Goal: Task Accomplishment & Management: Manage account settings

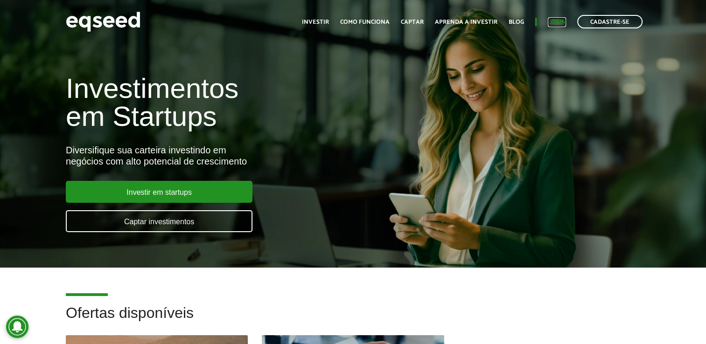
click at [563, 20] on link "Login" at bounding box center [557, 22] width 18 height 6
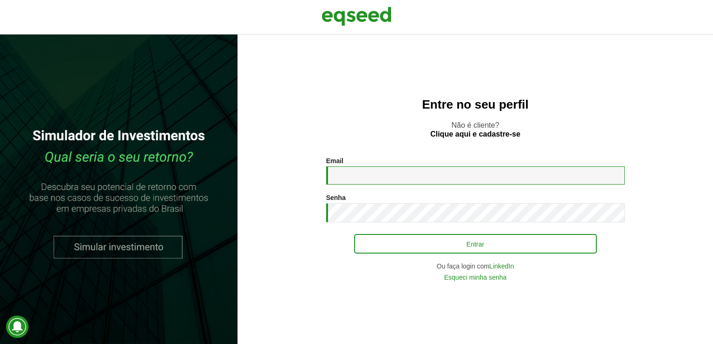
type input "**********"
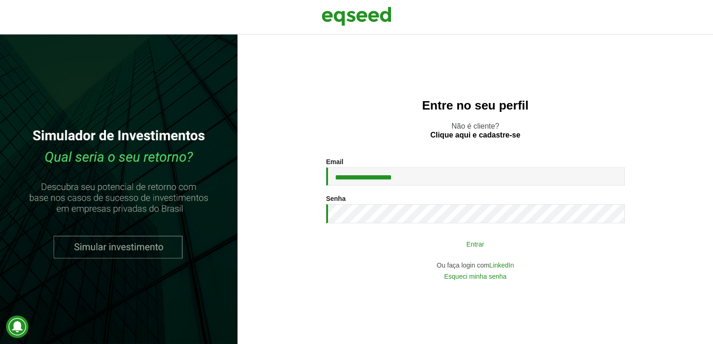
click at [466, 245] on button "Entrar" at bounding box center [475, 244] width 243 height 18
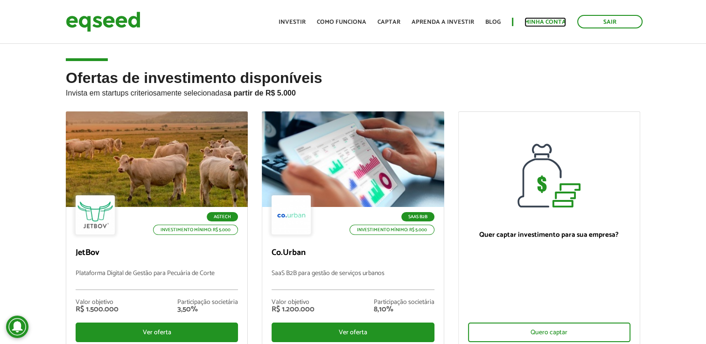
click at [534, 22] on link "Minha conta" at bounding box center [545, 22] width 42 height 6
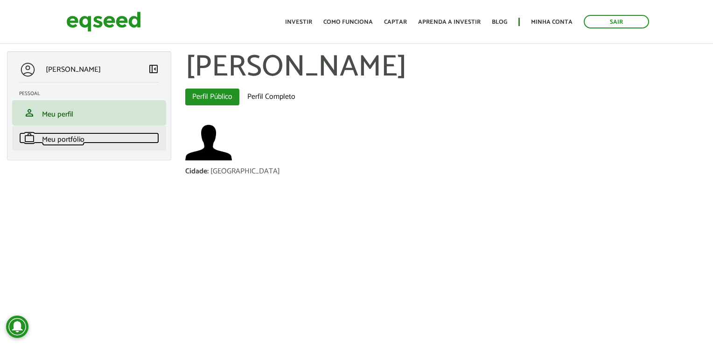
click at [69, 137] on span "Meu portfólio" at bounding box center [63, 139] width 42 height 13
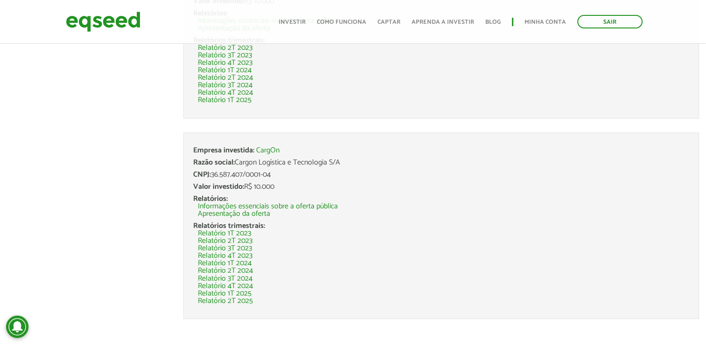
scroll to position [1491, 0]
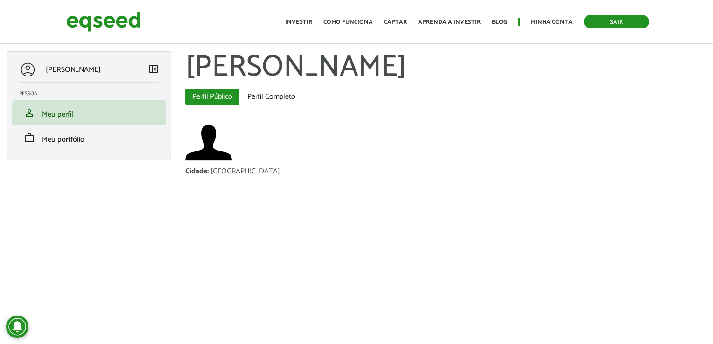
click at [633, 23] on link "Sair" at bounding box center [616, 22] width 65 height 14
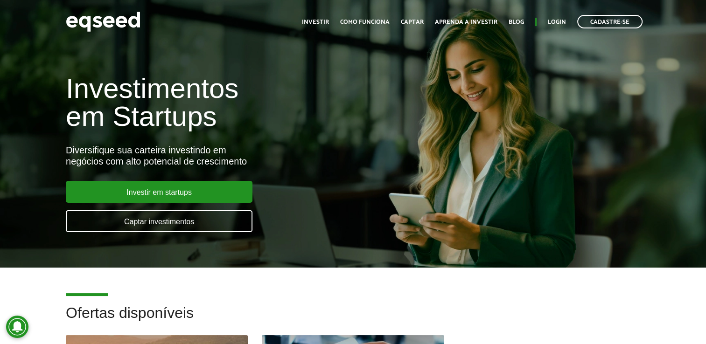
click at [633, 23] on link "Cadastre-se" at bounding box center [609, 22] width 65 height 14
